Goal: Find specific page/section: Find specific page/section

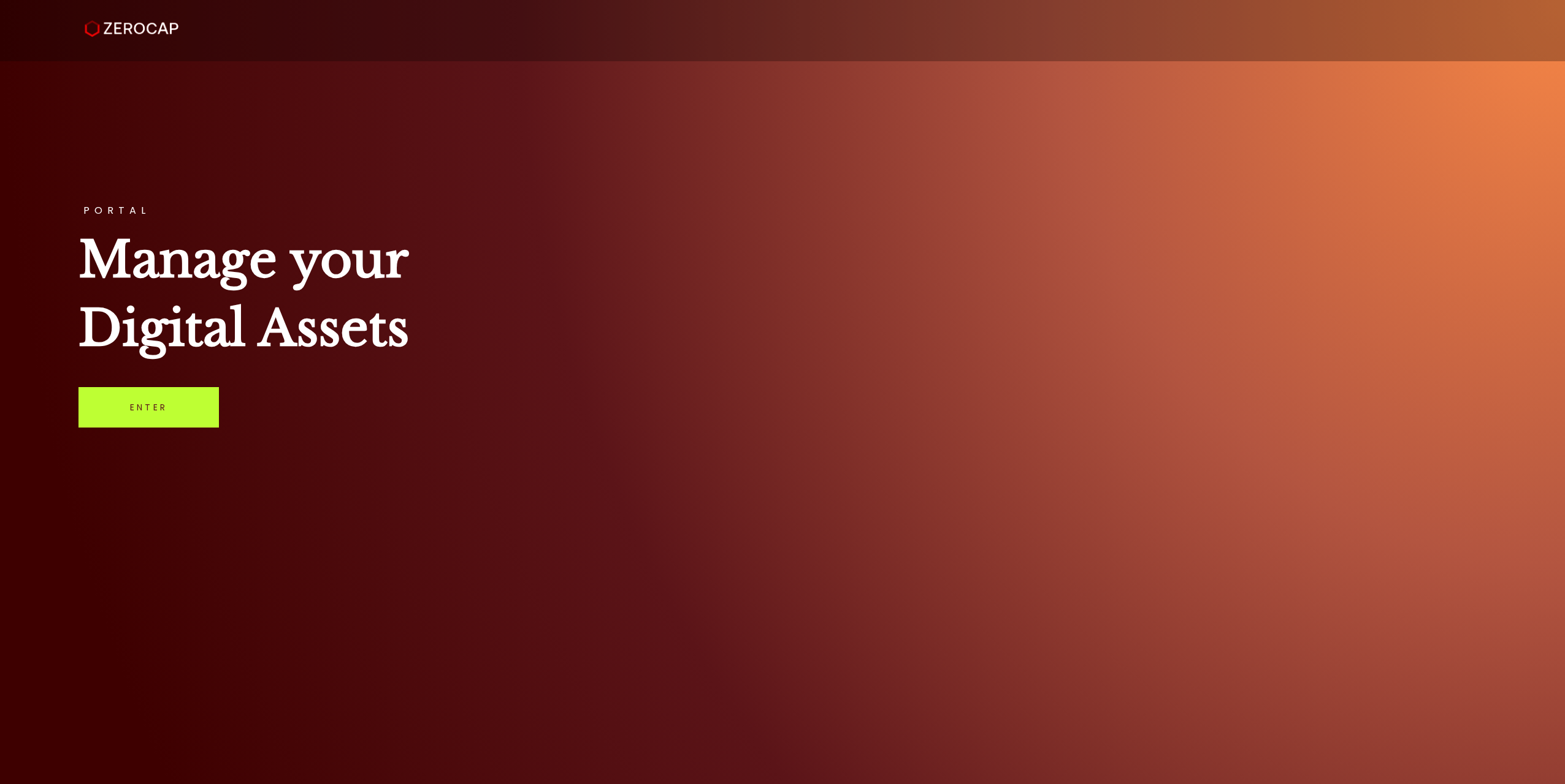
click at [213, 422] on link "Enter" at bounding box center [148, 407] width 140 height 41
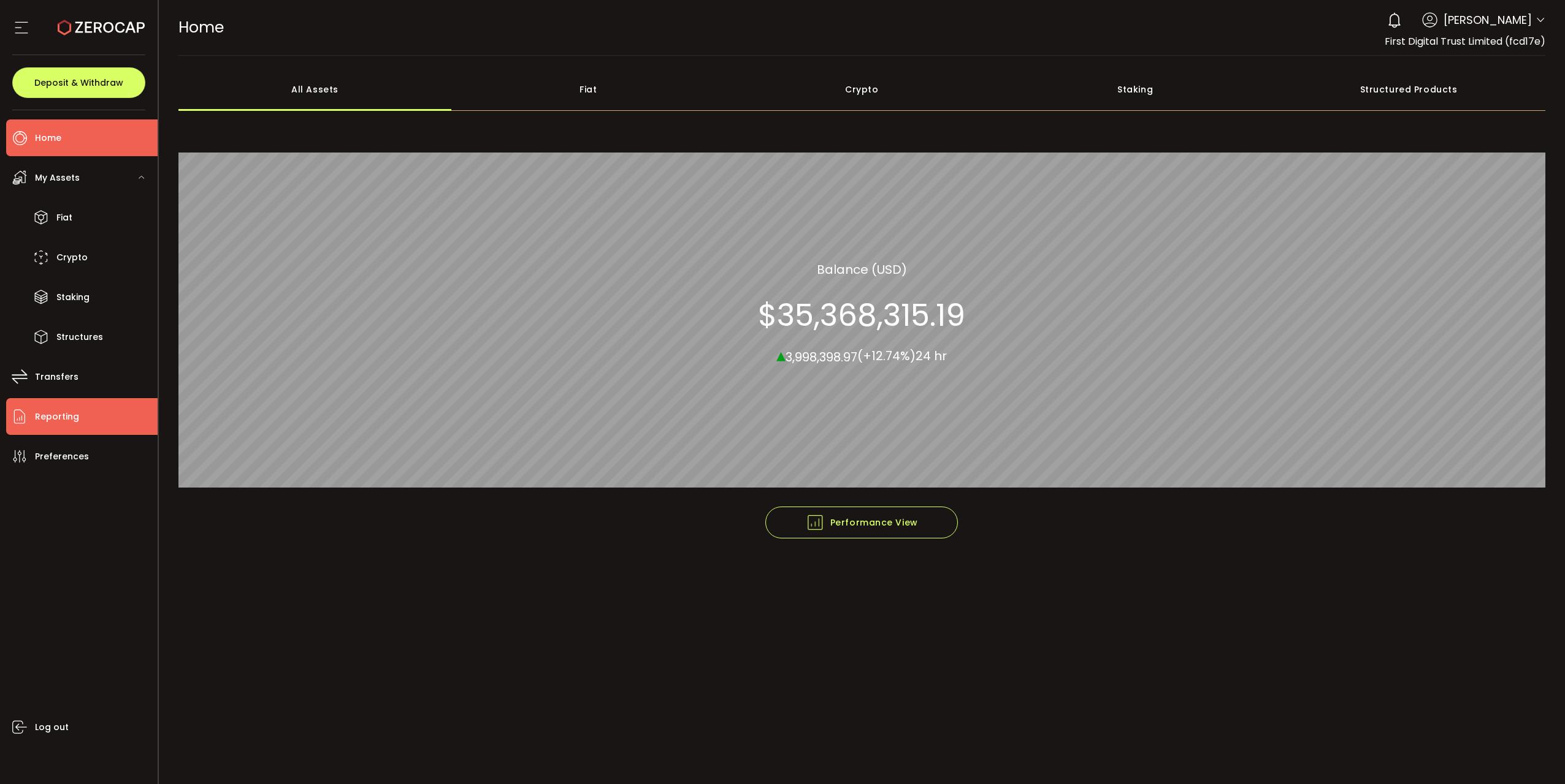
click at [114, 412] on li "Reporting" at bounding box center [82, 416] width 151 height 37
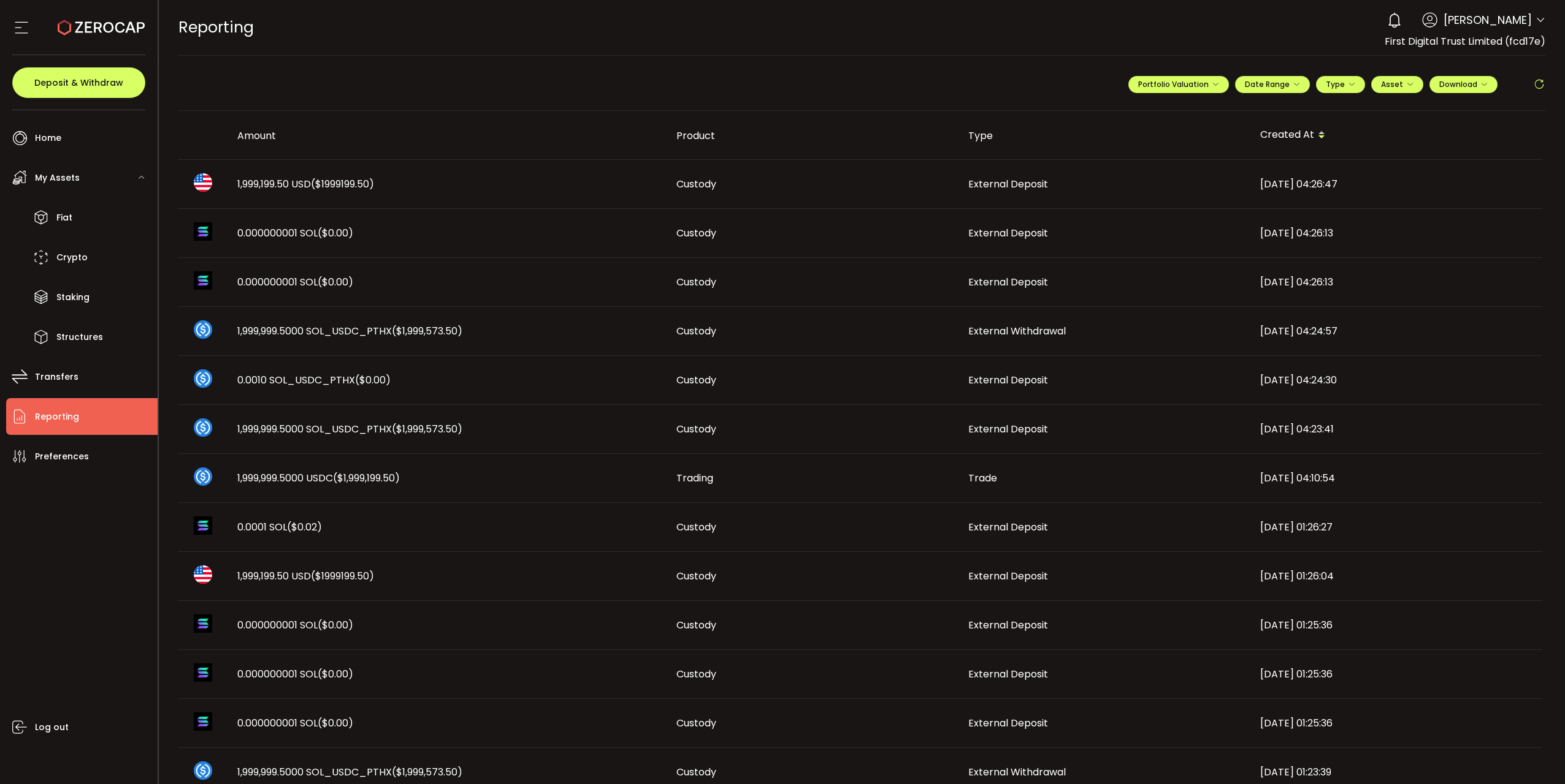
click at [1539, 84] on icon at bounding box center [1539, 85] width 12 height 12
